Goal: Entertainment & Leisure: Consume media (video, audio)

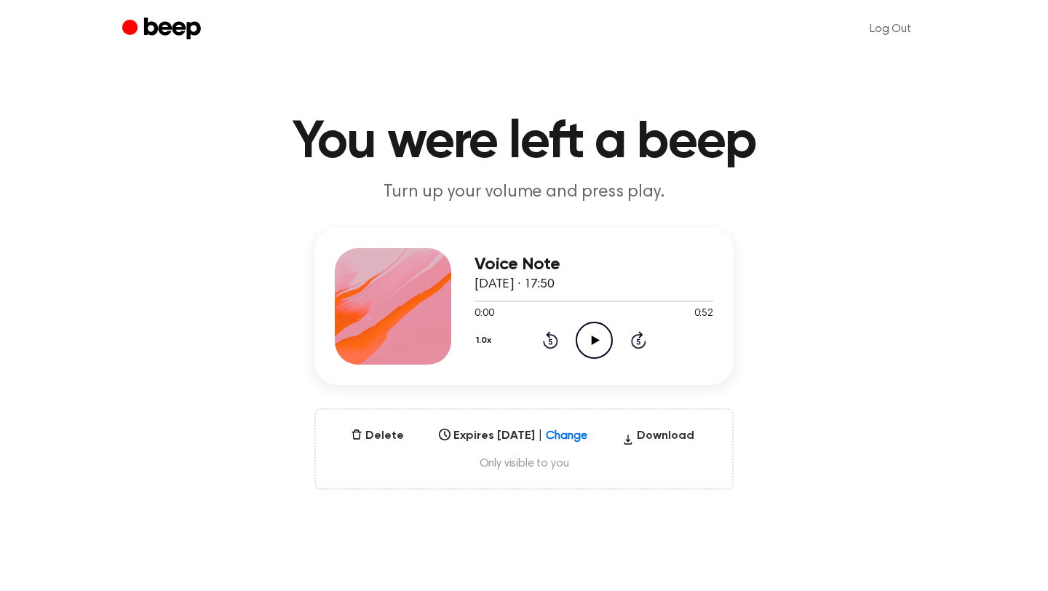
click at [592, 331] on icon "Play Audio" at bounding box center [594, 340] width 37 height 37
click at [584, 326] on icon "Play Audio" at bounding box center [594, 340] width 37 height 37
click at [584, 325] on icon "Pause Audio" at bounding box center [594, 340] width 37 height 37
